Goal: Navigation & Orientation: Find specific page/section

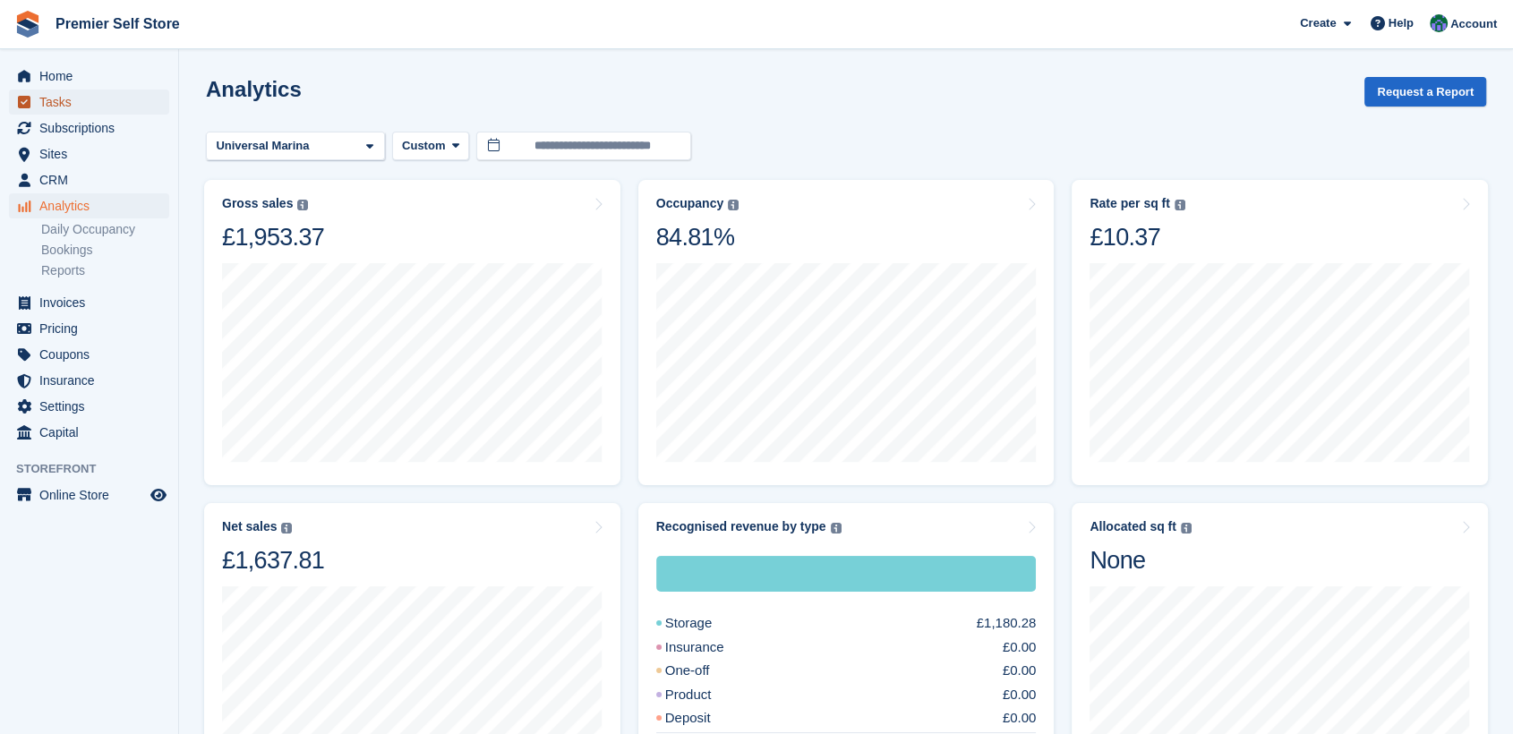
click at [57, 98] on span "Tasks" at bounding box center [92, 102] width 107 height 25
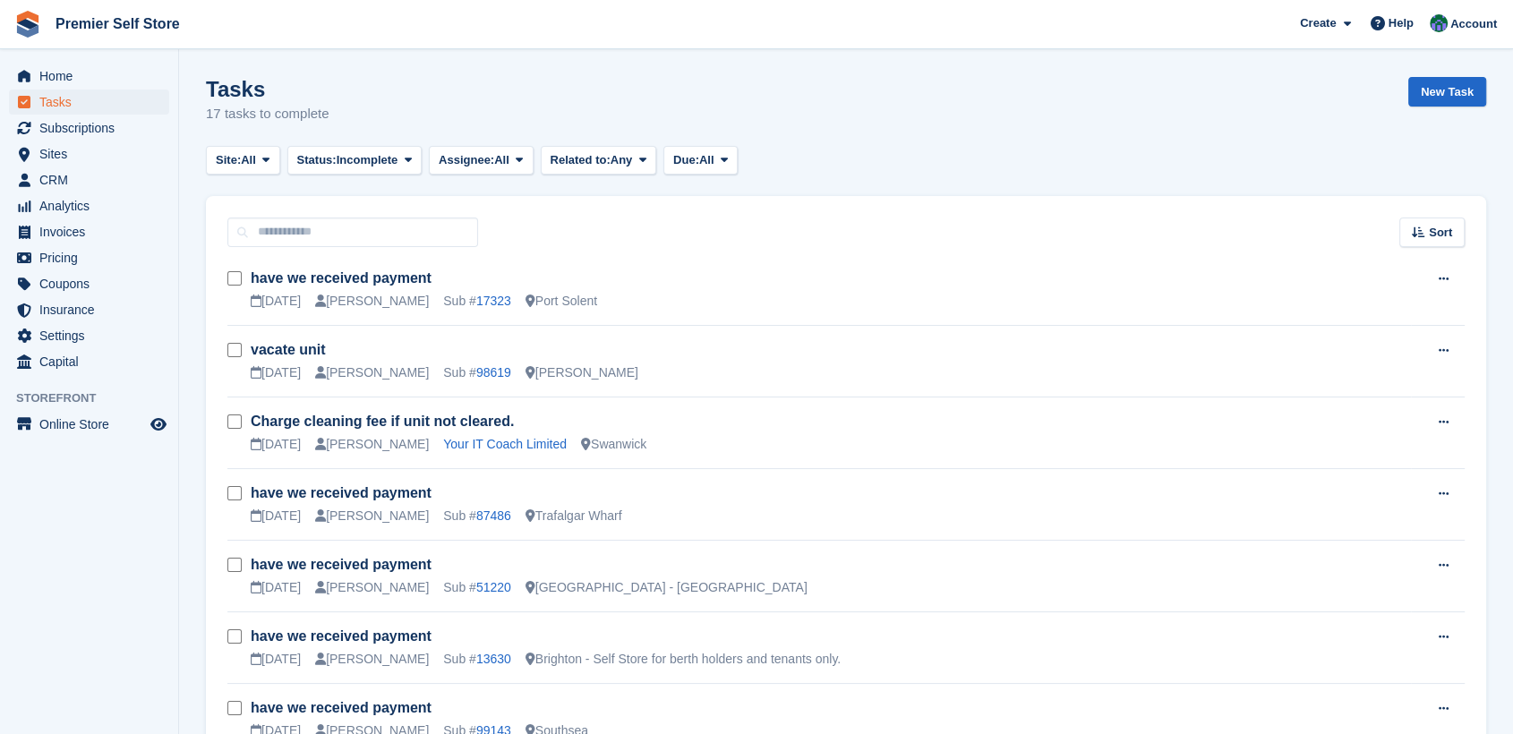
scroll to position [199, 0]
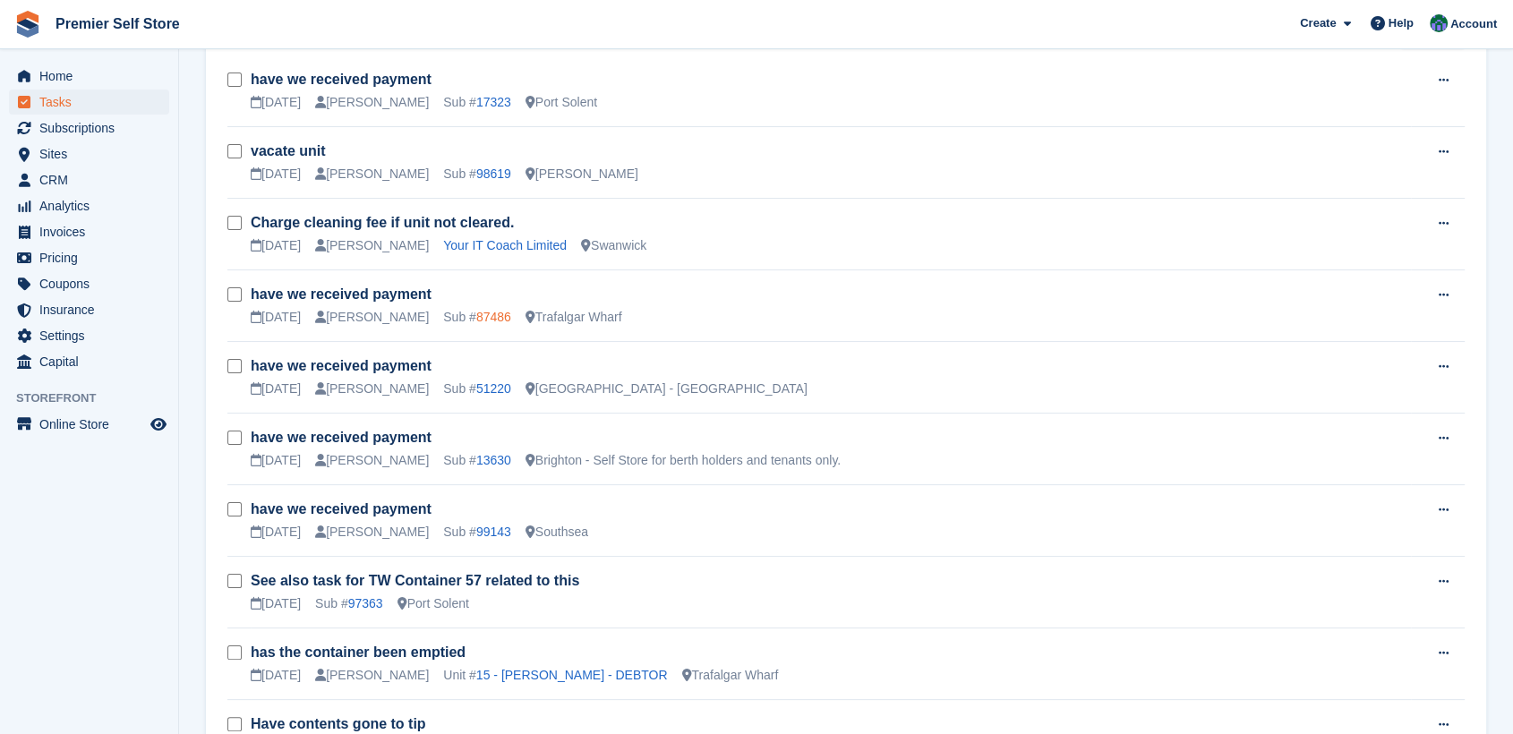
click at [476, 317] on link "87486" at bounding box center [493, 317] width 35 height 14
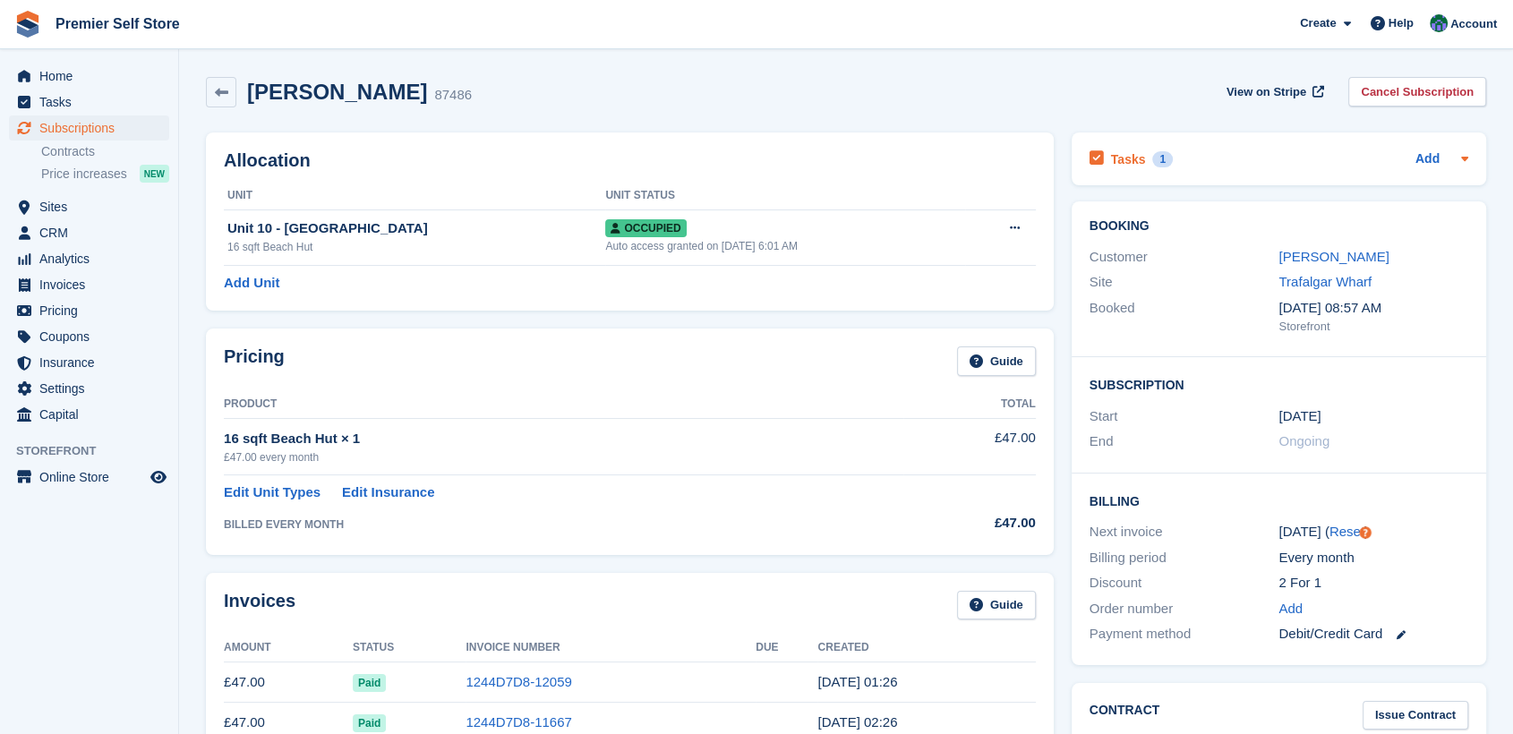
click at [1129, 156] on h2 "Tasks" at bounding box center [1128, 159] width 35 height 16
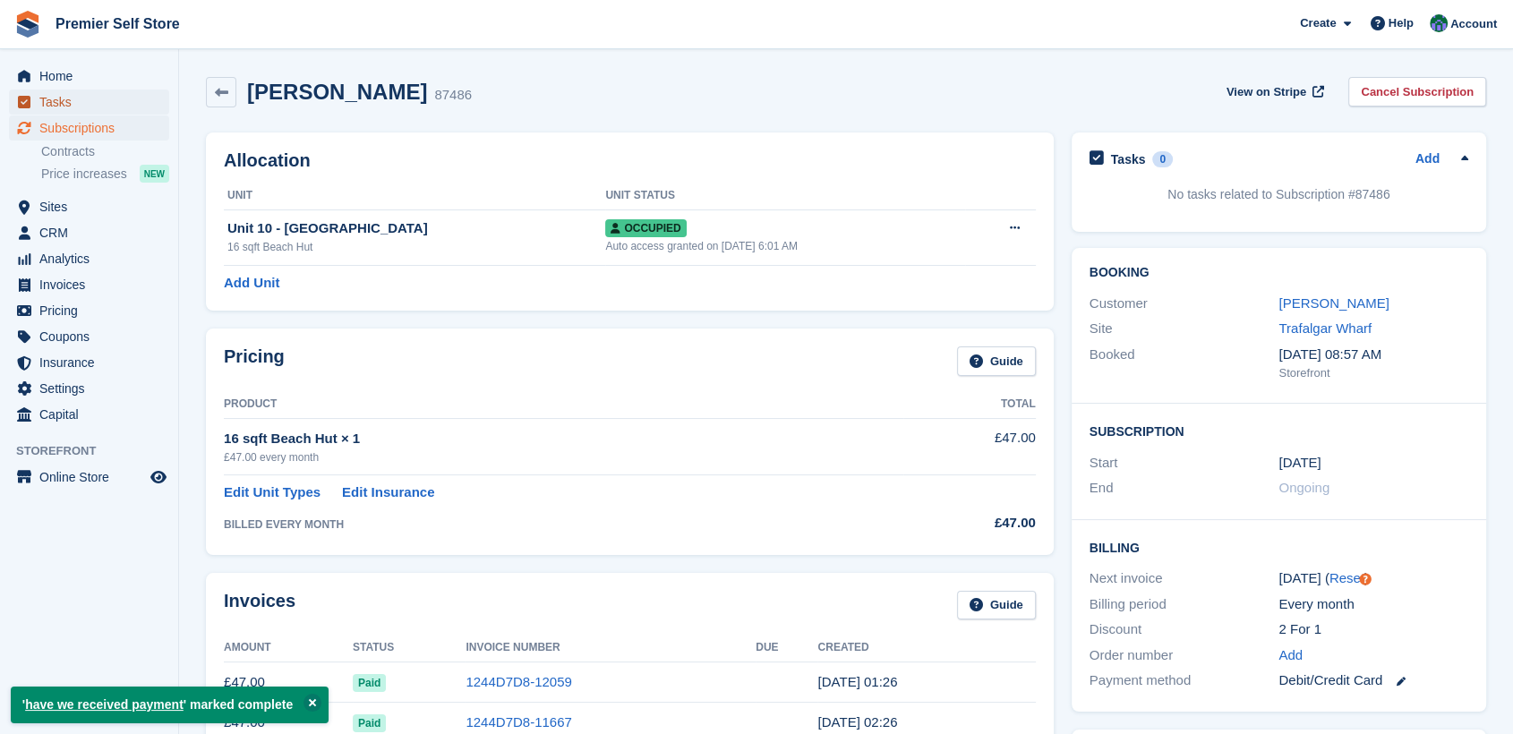
click at [47, 98] on span "Tasks" at bounding box center [92, 102] width 107 height 25
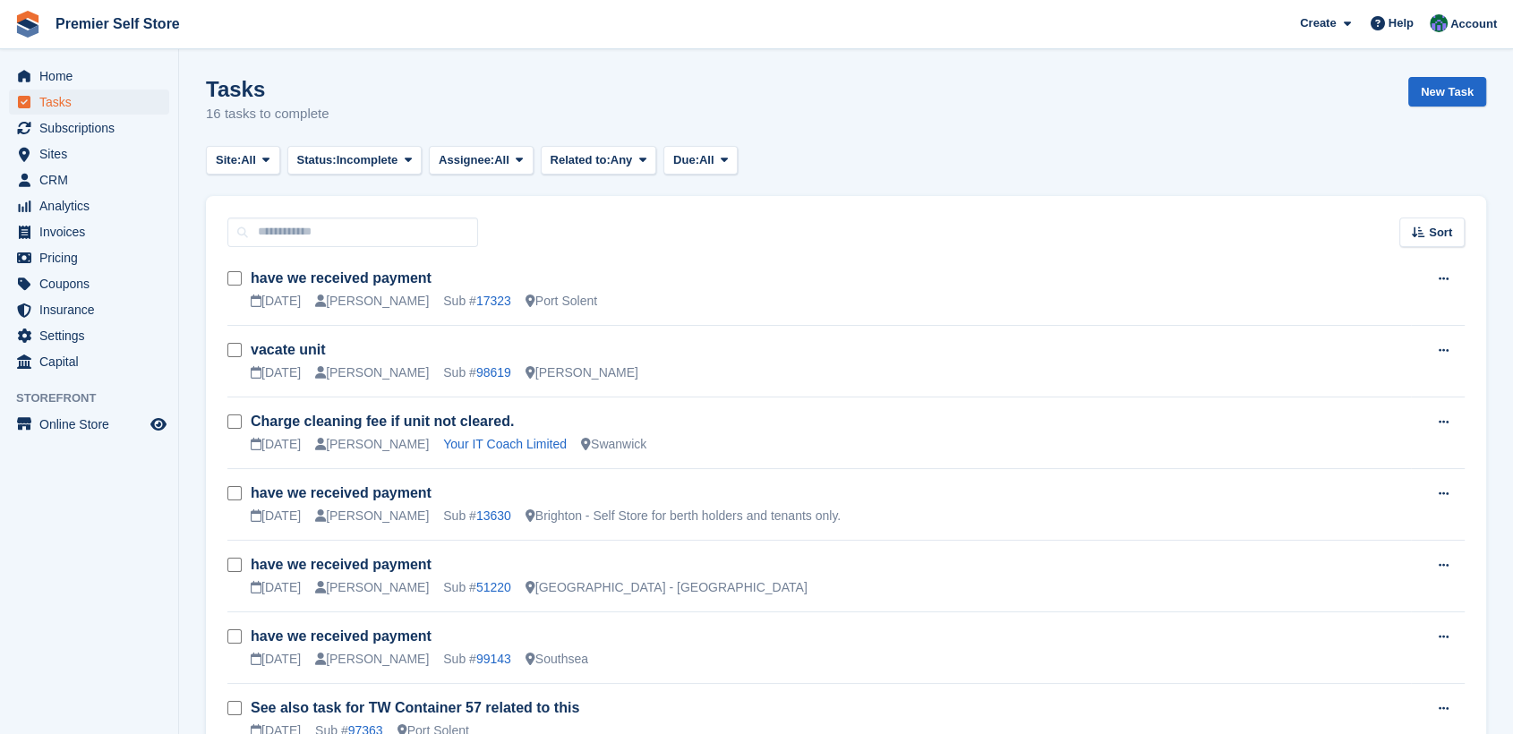
scroll to position [99, 0]
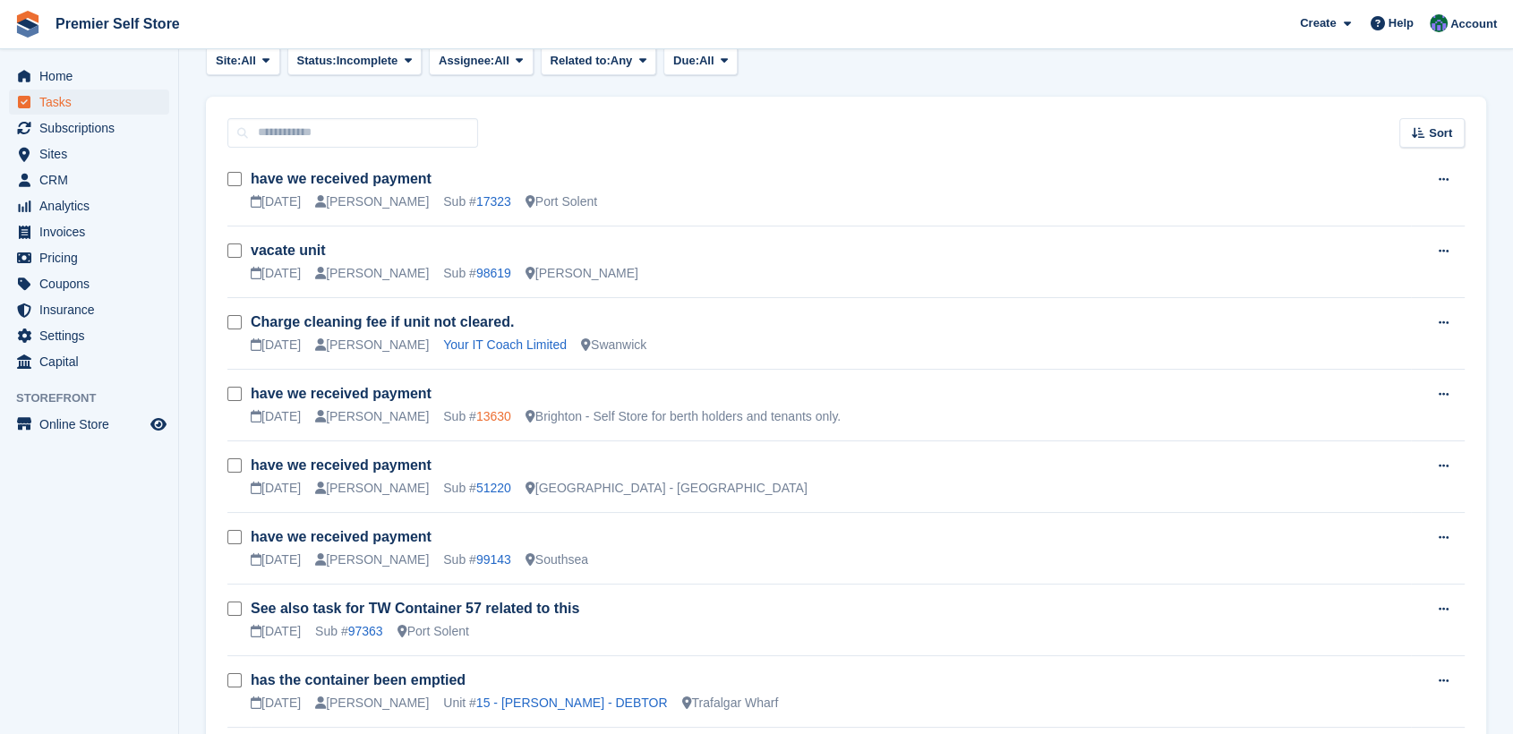
click at [476, 414] on link "13630" at bounding box center [493, 416] width 35 height 14
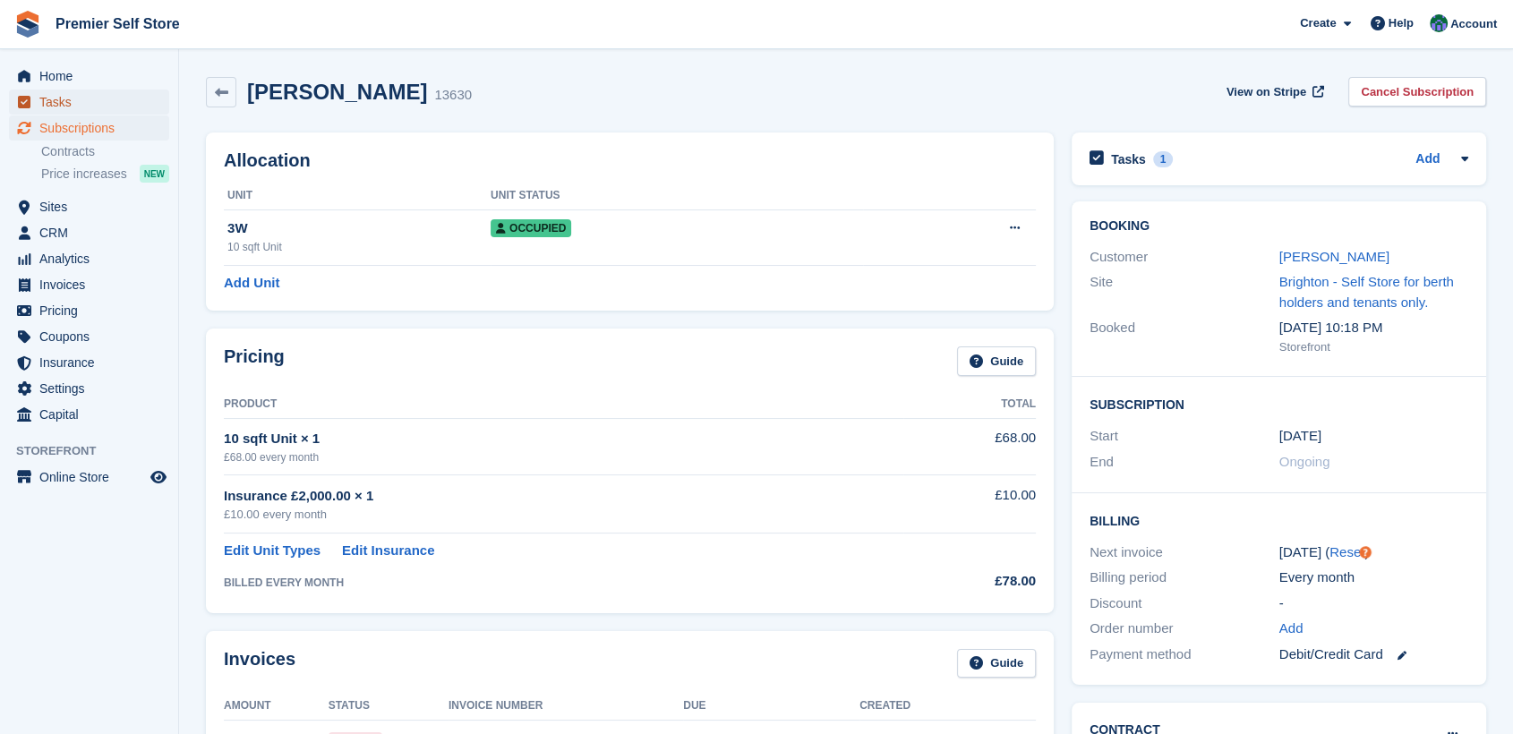
click at [57, 95] on span "Tasks" at bounding box center [92, 102] width 107 height 25
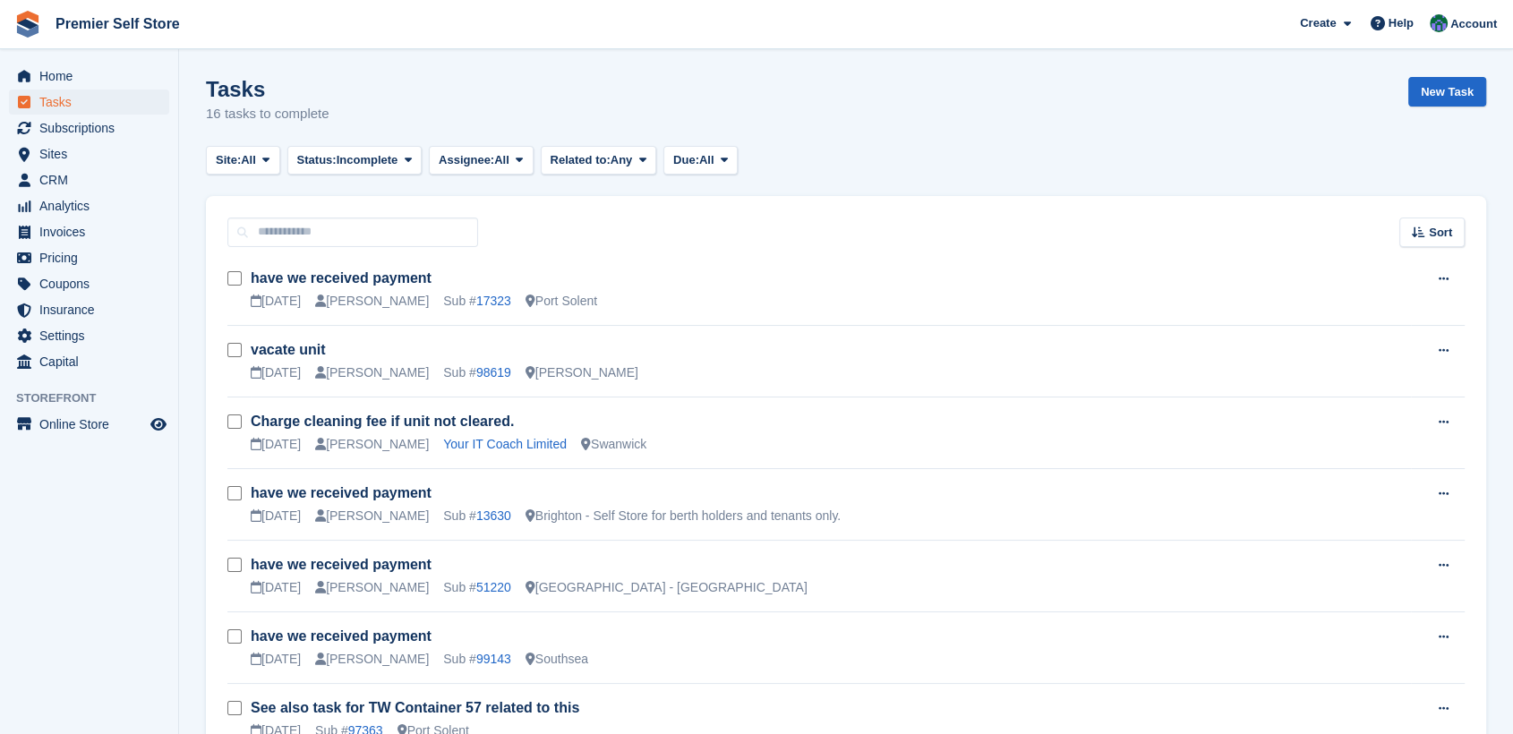
scroll to position [99, 0]
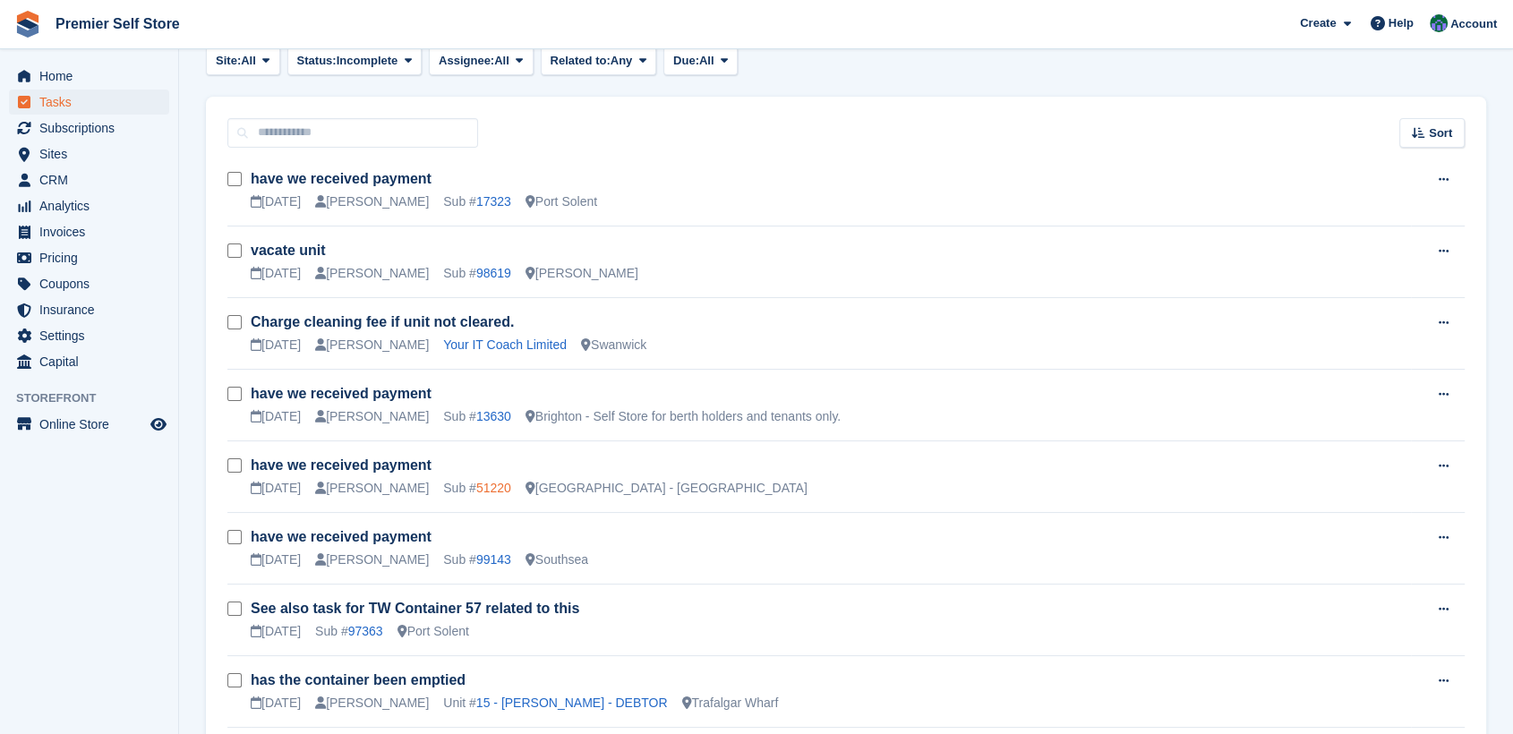
click at [476, 485] on link "51220" at bounding box center [493, 488] width 35 height 14
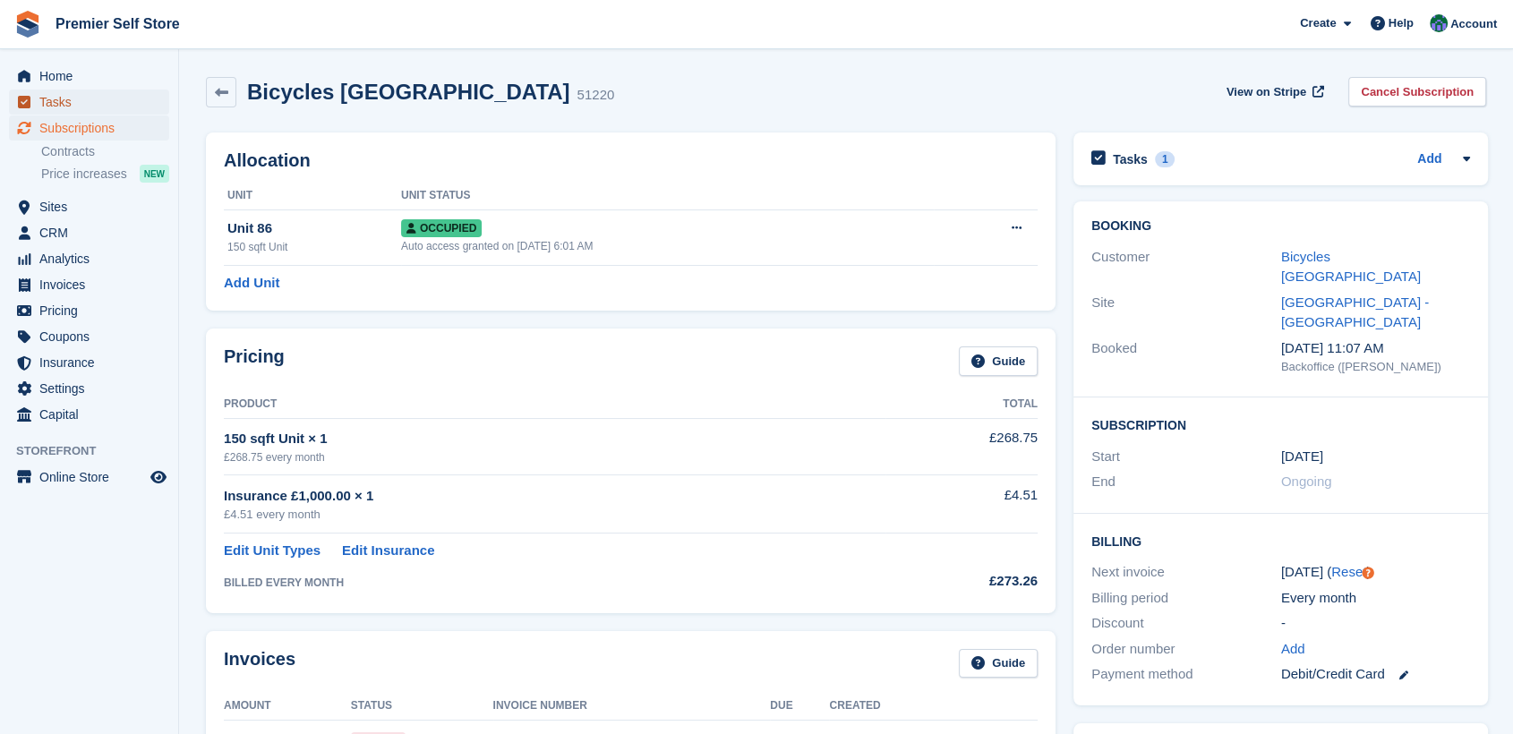
click at [57, 98] on span "Tasks" at bounding box center [92, 102] width 107 height 25
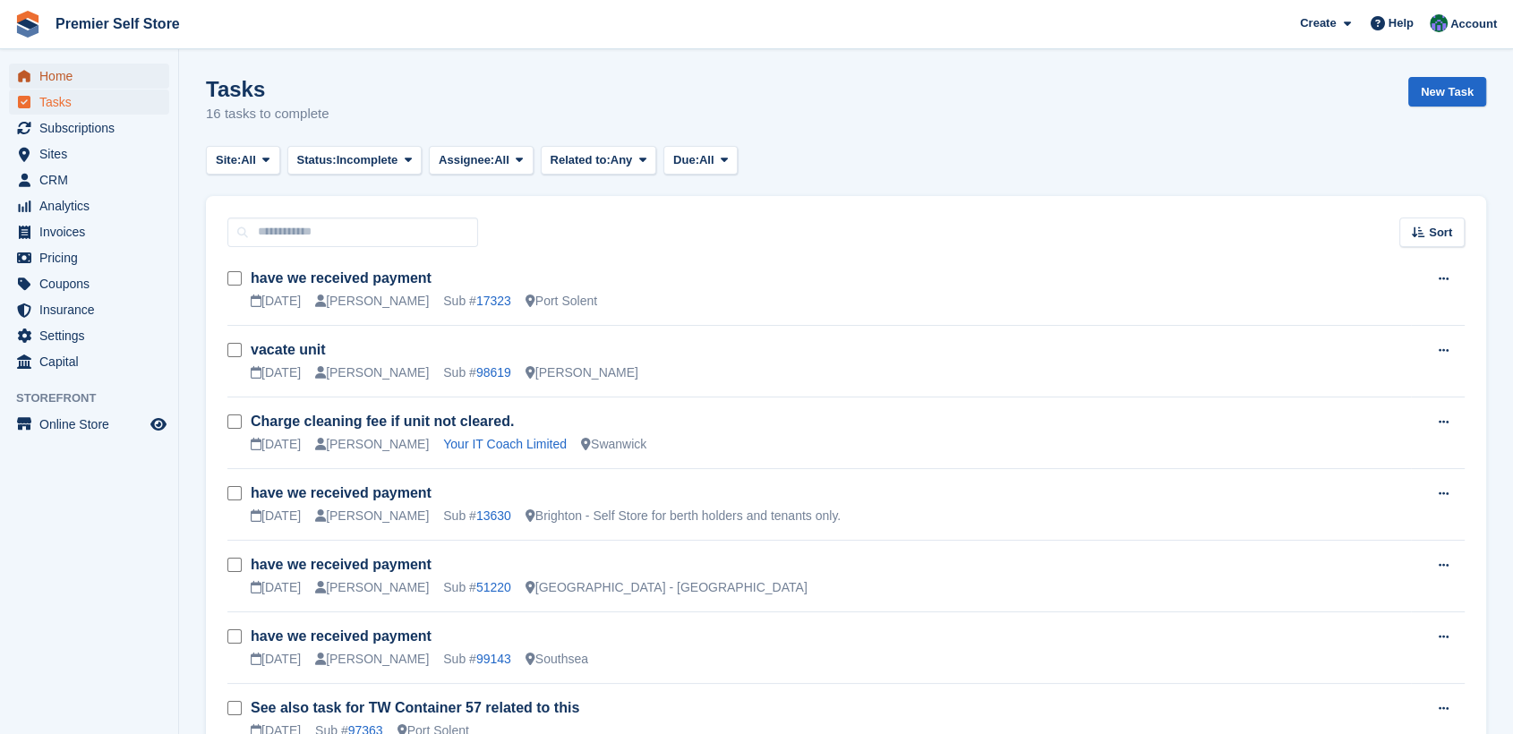
click at [60, 70] on span "Home" at bounding box center [92, 76] width 107 height 25
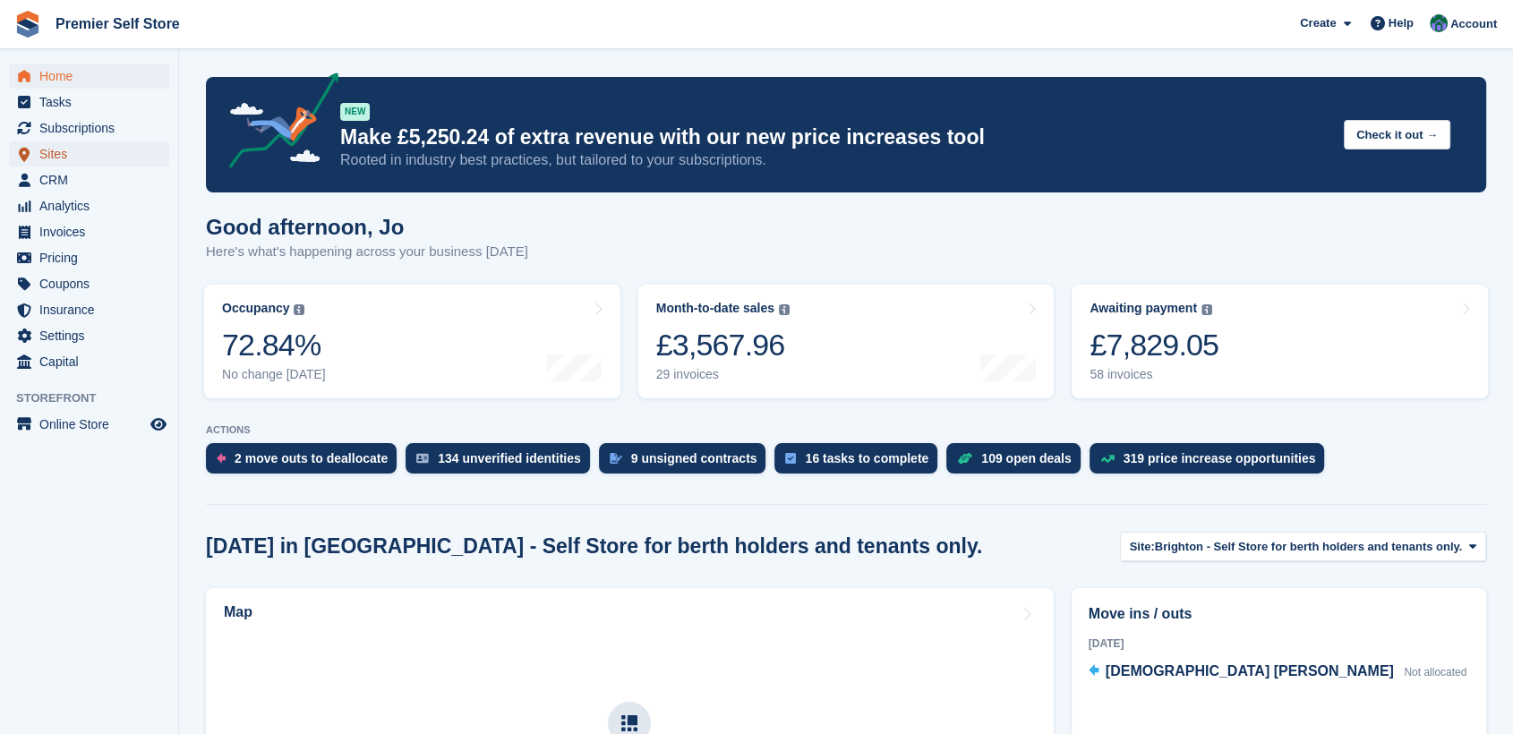
click at [54, 152] on span "Sites" at bounding box center [92, 153] width 107 height 25
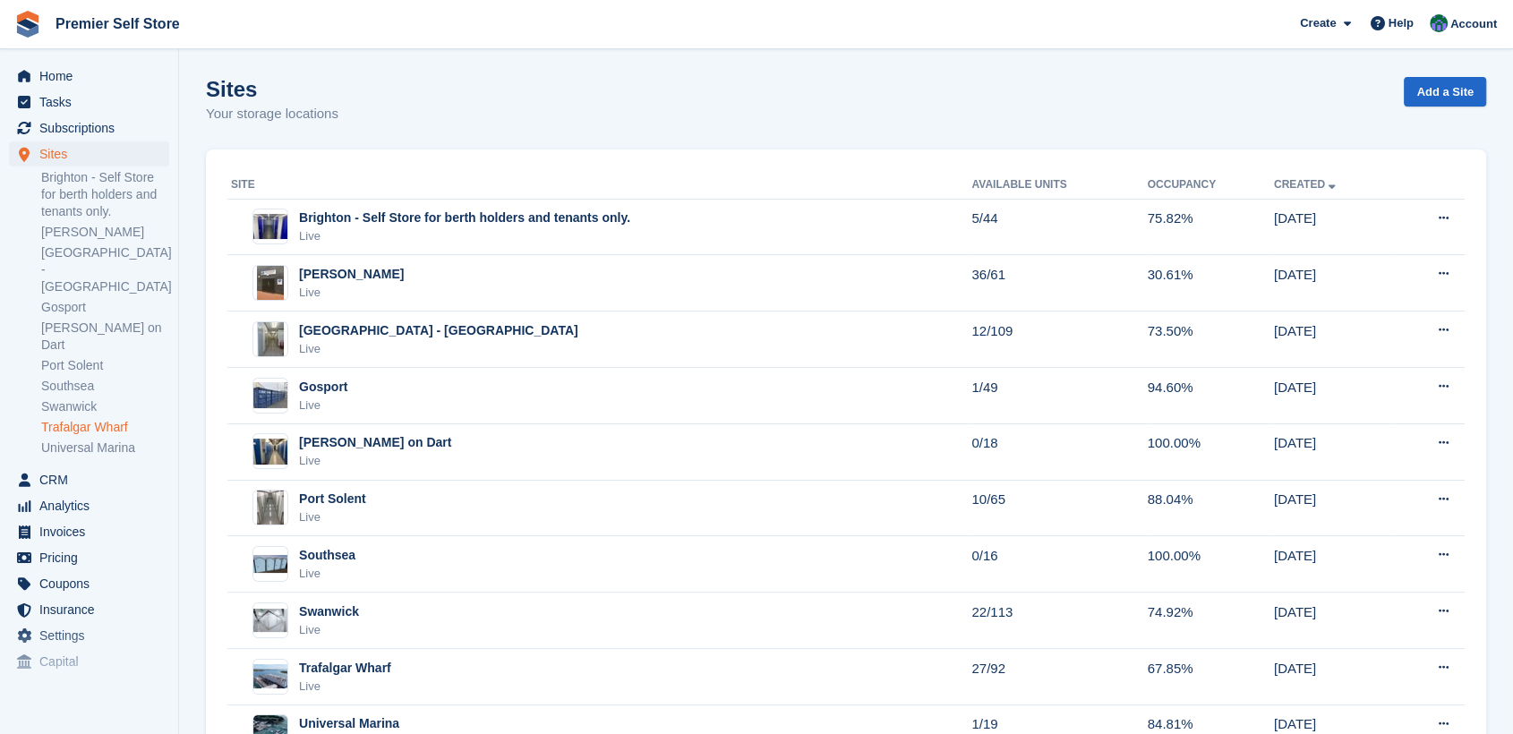
click at [79, 419] on link "Trafalgar Wharf" at bounding box center [105, 427] width 128 height 17
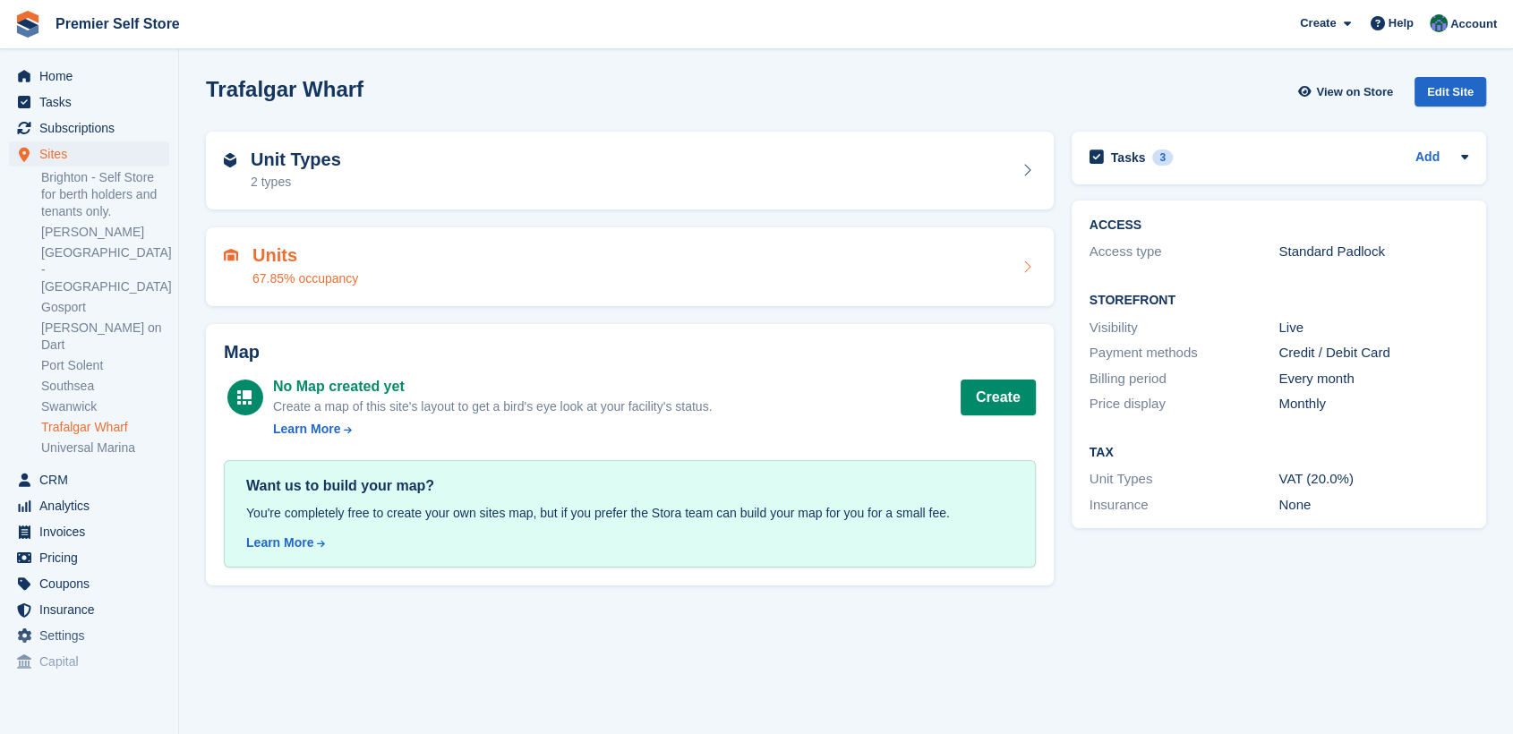
click at [508, 244] on div "Units 67.85% occupancy" at bounding box center [630, 266] width 848 height 79
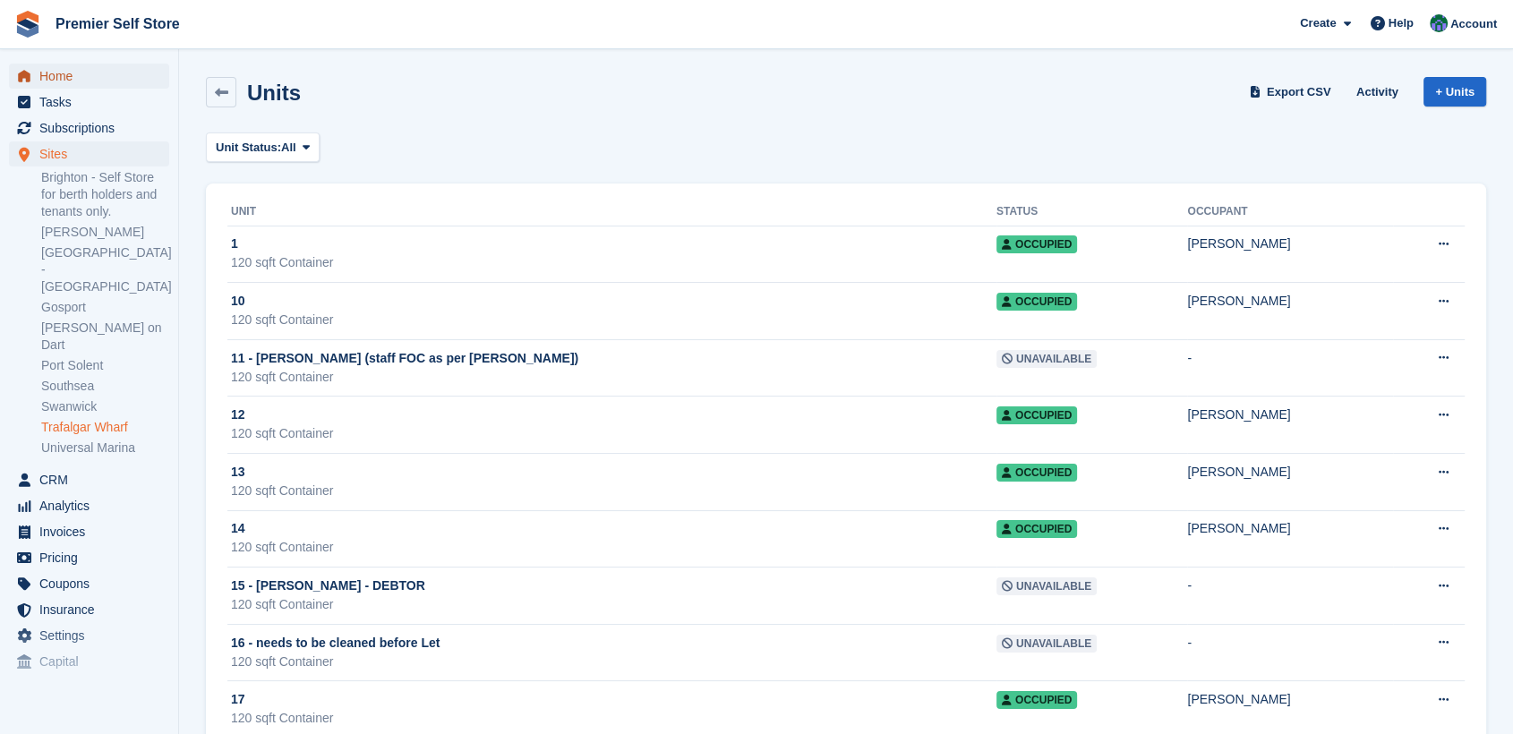
click at [64, 68] on span "Home" at bounding box center [92, 76] width 107 height 25
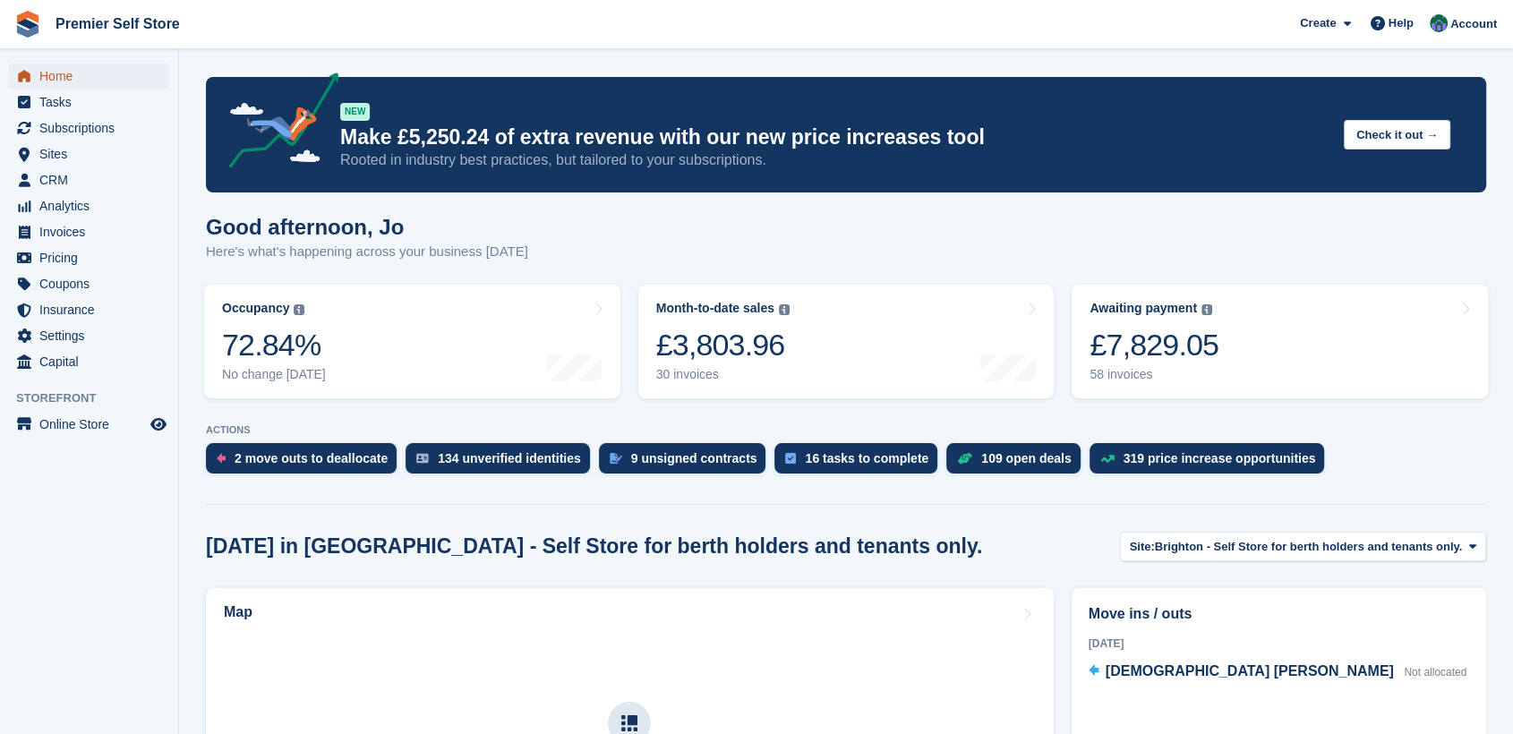
click at [68, 73] on span "Home" at bounding box center [92, 76] width 107 height 25
click at [1481, 25] on span "Account" at bounding box center [1473, 24] width 47 height 18
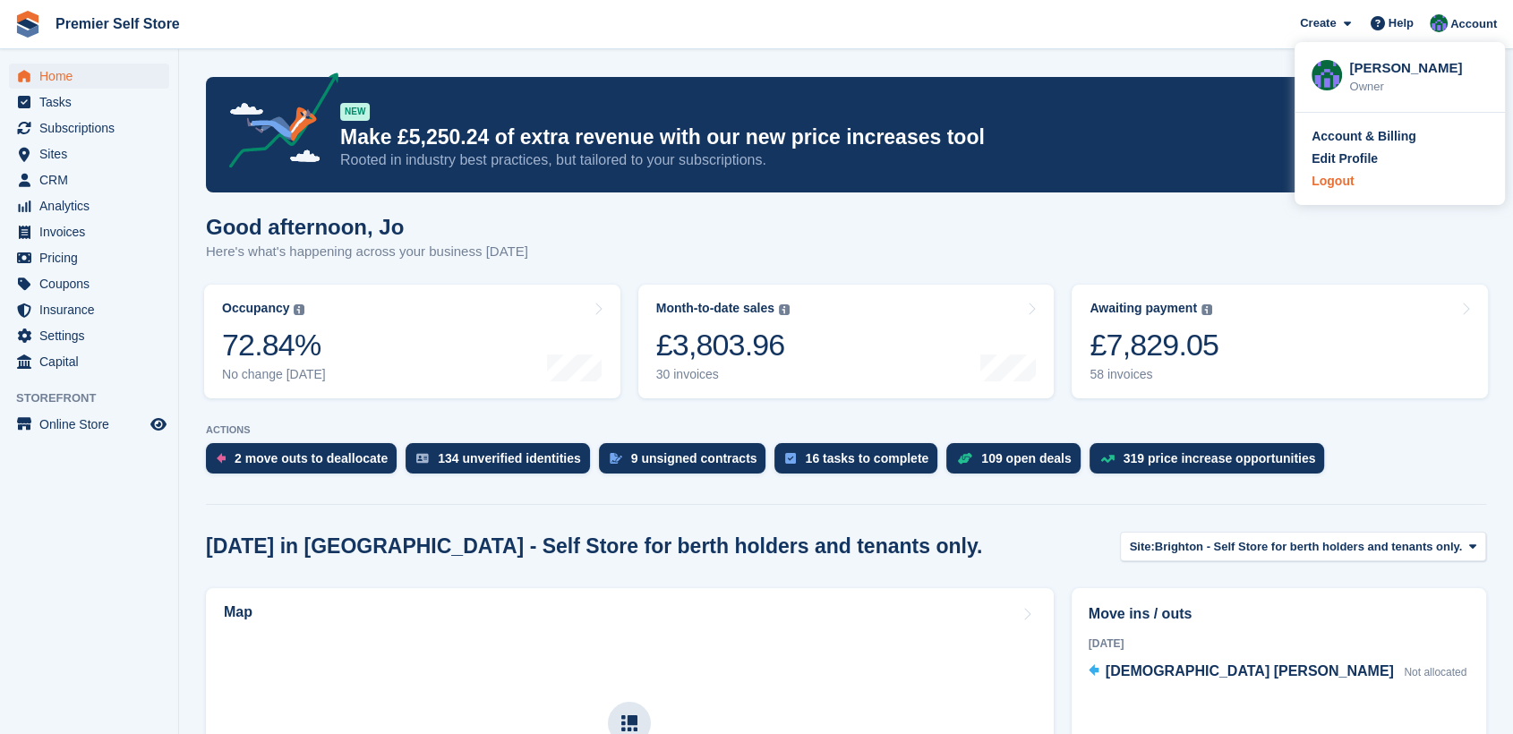
click at [1348, 181] on div "Logout" at bounding box center [1332, 181] width 42 height 19
